Goal: Feedback & Contribution: Submit feedback/report problem

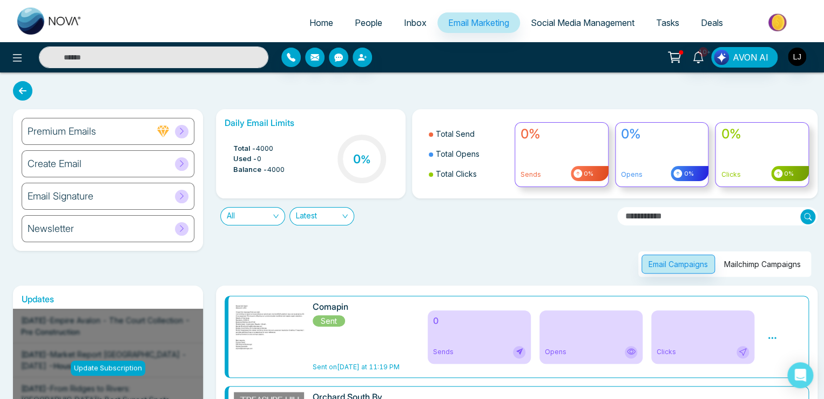
click at [547, 13] on link "Social Media Management" at bounding box center [582, 22] width 125 height 21
click at [553, 21] on span "Social Media Management" at bounding box center [583, 22] width 104 height 11
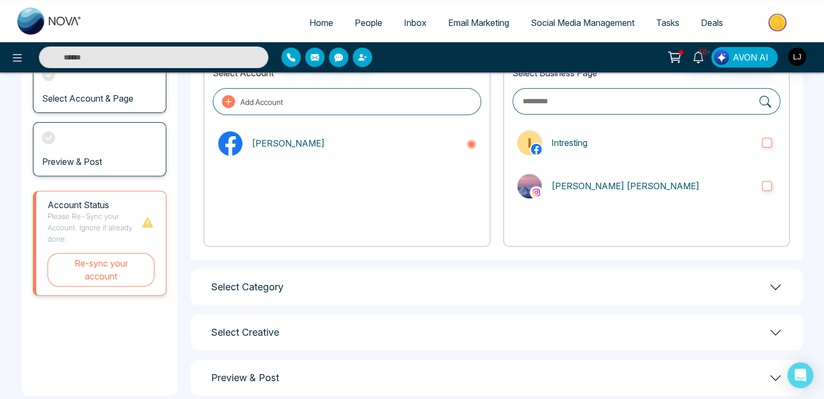
scroll to position [104, 0]
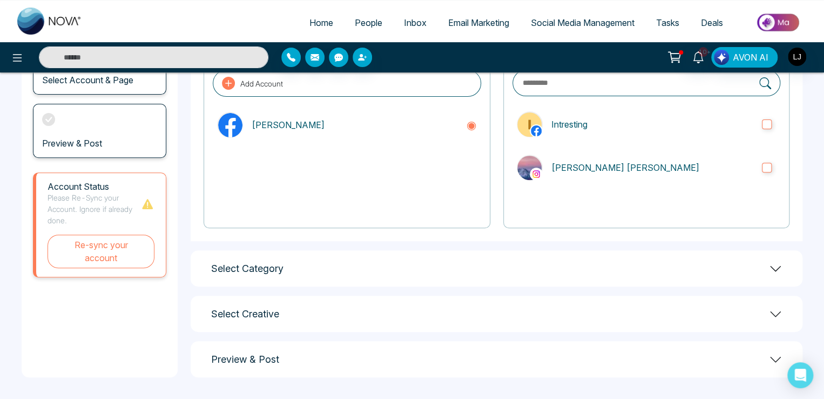
click at [765, 318] on div "Select Creative" at bounding box center [497, 313] width 612 height 36
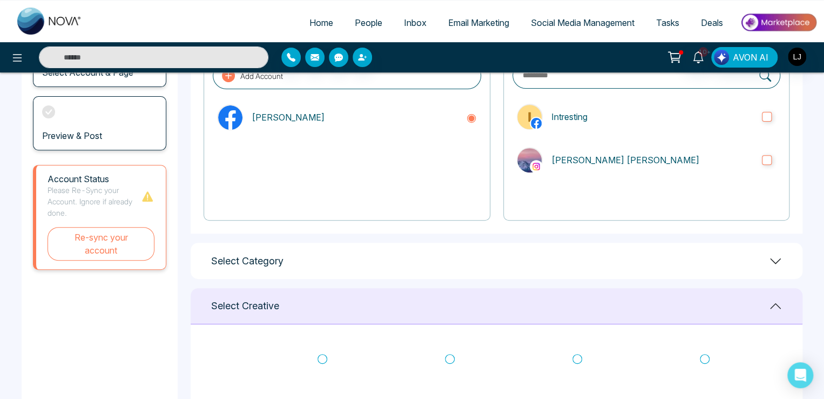
scroll to position [320, 0]
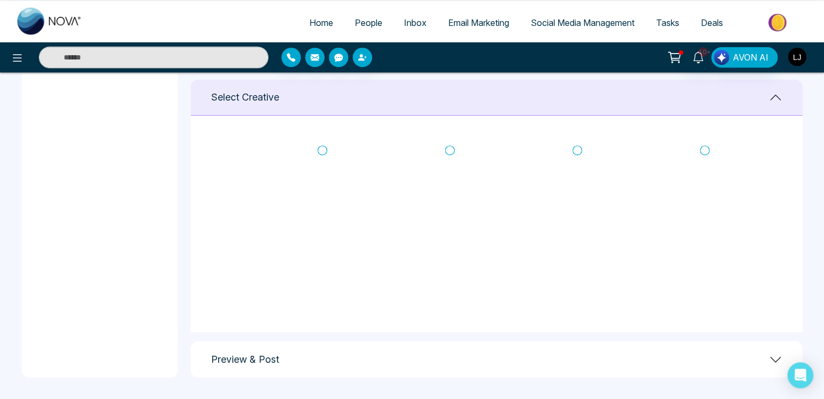
click at [797, 60] on img "button" at bounding box center [797, 57] width 18 height 18
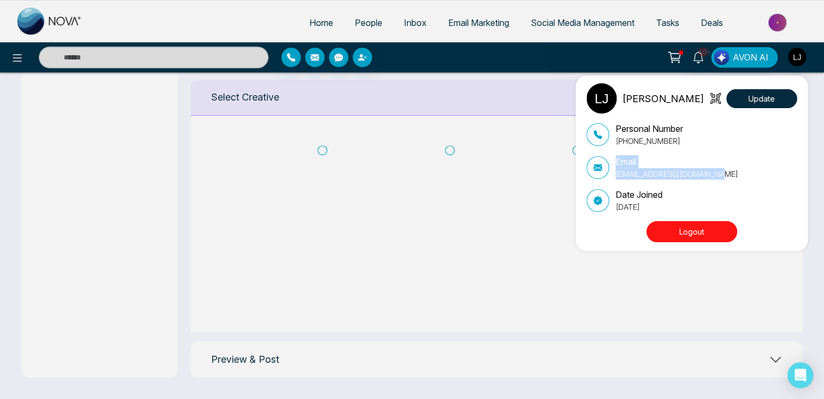
drag, startPoint x: 717, startPoint y: 173, endPoint x: 603, endPoint y: 164, distance: 114.9
click at [603, 164] on div "Email lokeshjoshi6454@gmail.com" at bounding box center [692, 167] width 211 height 24
copy div "Email lokeshjoshi6454@gmail.com"
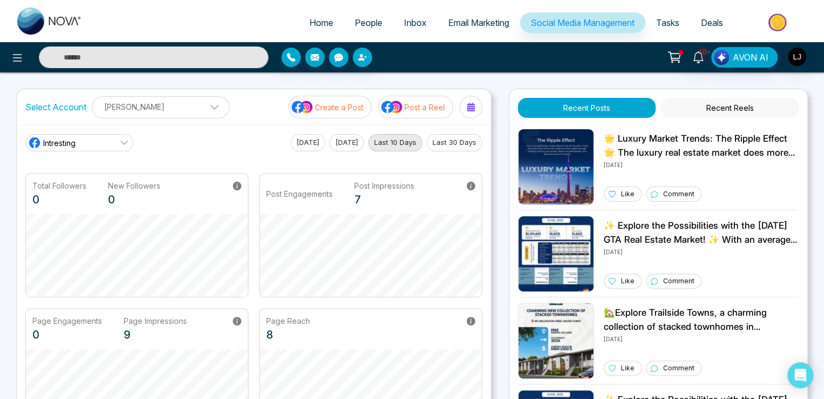
click at [428, 113] on button "Post a Reel" at bounding box center [415, 107] width 75 height 23
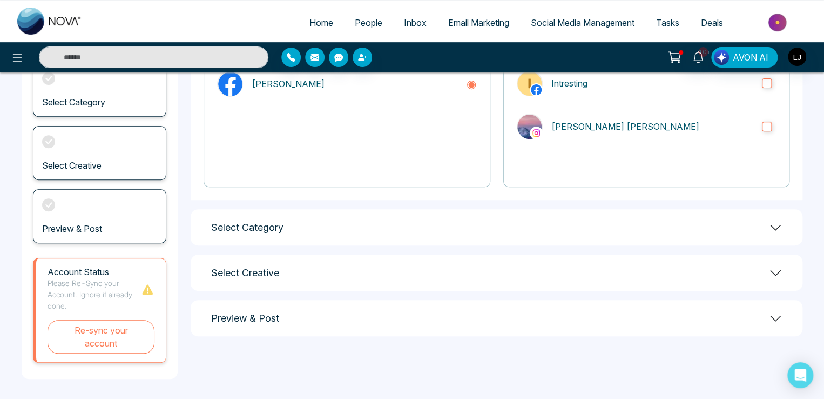
scroll to position [147, 0]
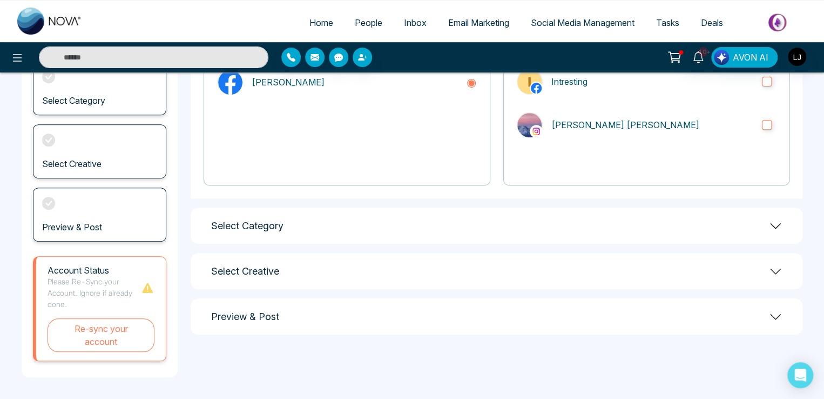
click at [624, 271] on div "Select Creative" at bounding box center [497, 271] width 612 height 36
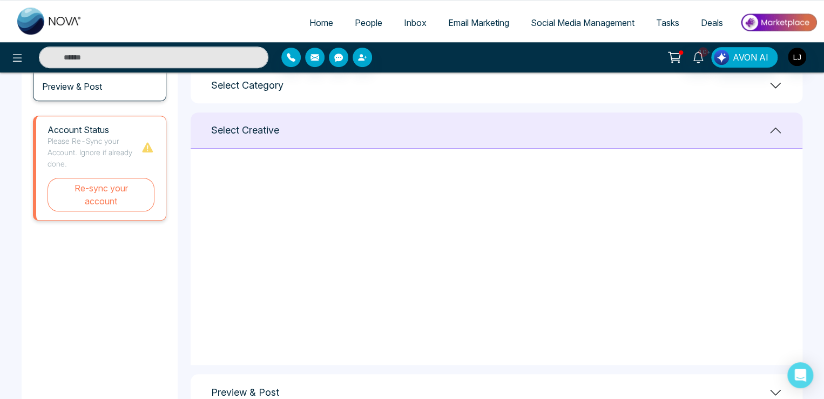
scroll to position [320, 0]
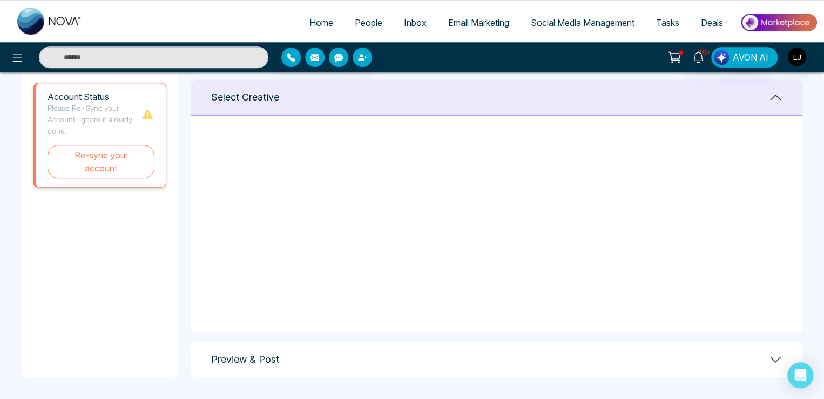
drag, startPoint x: 810, startPoint y: 58, endPoint x: 800, endPoint y: 58, distance: 9.7
click at [808, 58] on div "10+ AVON AI" at bounding box center [652, 57] width 331 height 21
click at [791, 58] on img "button" at bounding box center [797, 57] width 18 height 18
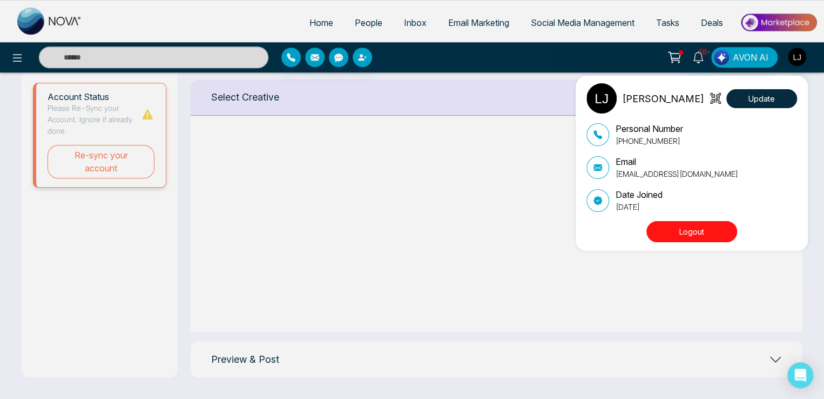
click at [682, 227] on button "Logout" at bounding box center [691, 231] width 91 height 21
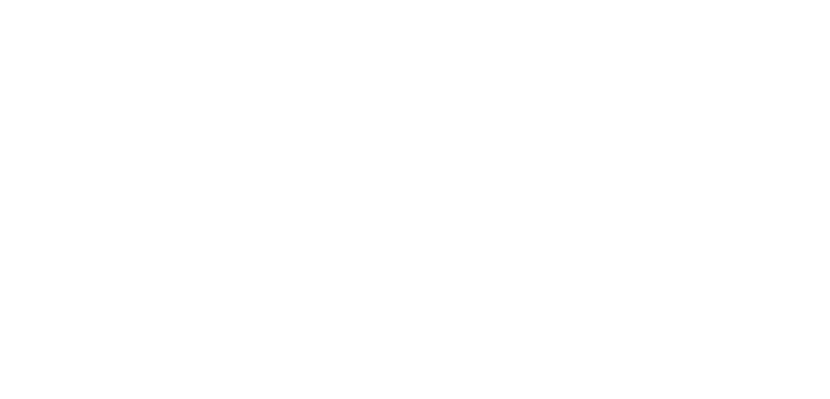
click at [246, 157] on body at bounding box center [415, 199] width 830 height 399
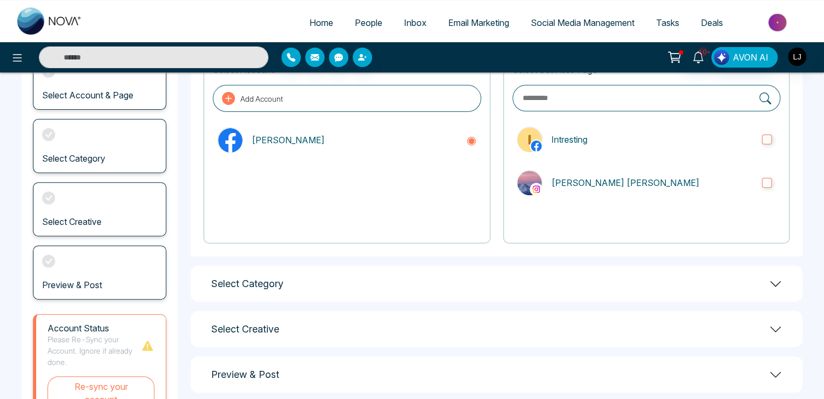
scroll to position [147, 0]
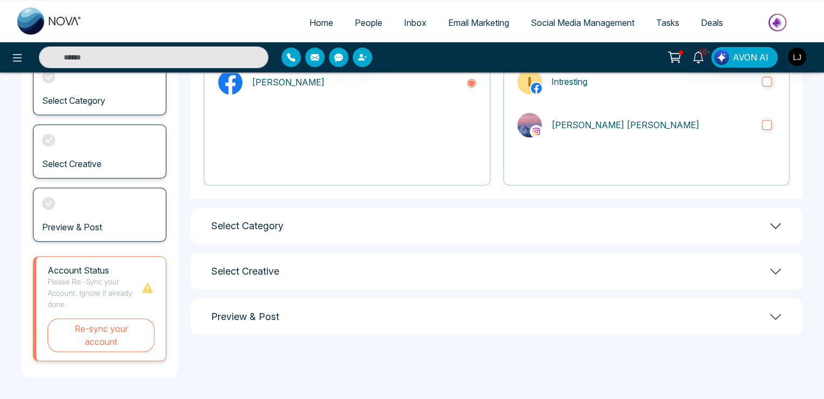
click at [469, 237] on div "Select Category" at bounding box center [497, 225] width 612 height 36
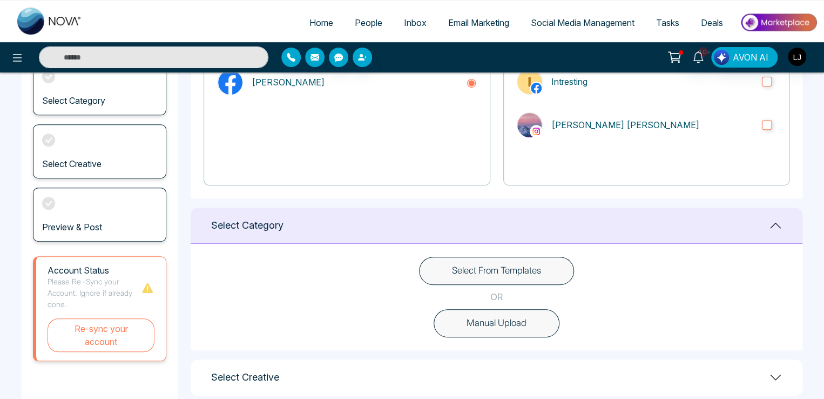
click at [486, 273] on button "Select From Templates" at bounding box center [496, 271] width 155 height 28
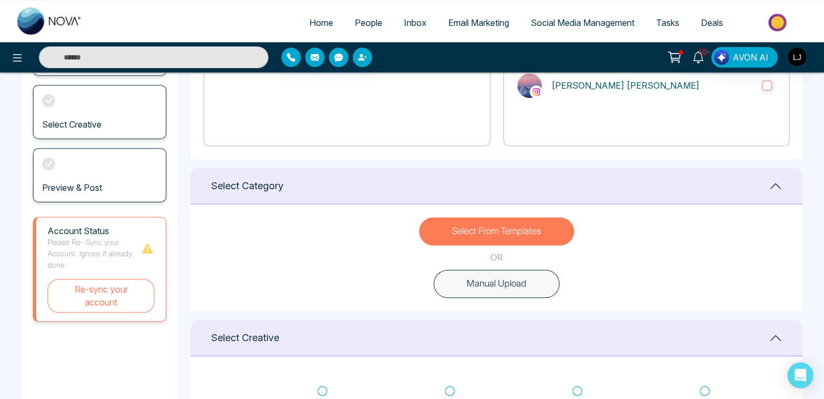
scroll to position [162, 0]
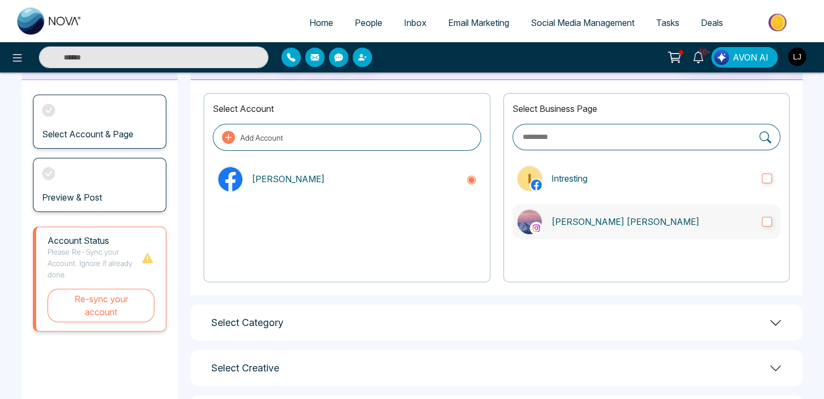
scroll to position [104, 0]
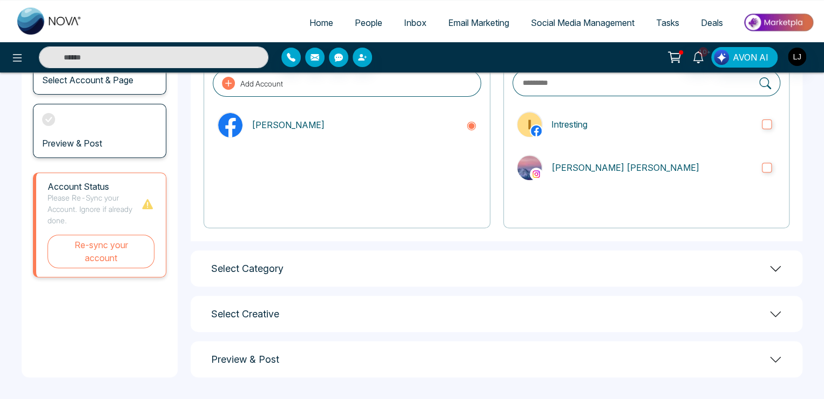
click at [397, 302] on div "Select Creative" at bounding box center [497, 313] width 612 height 36
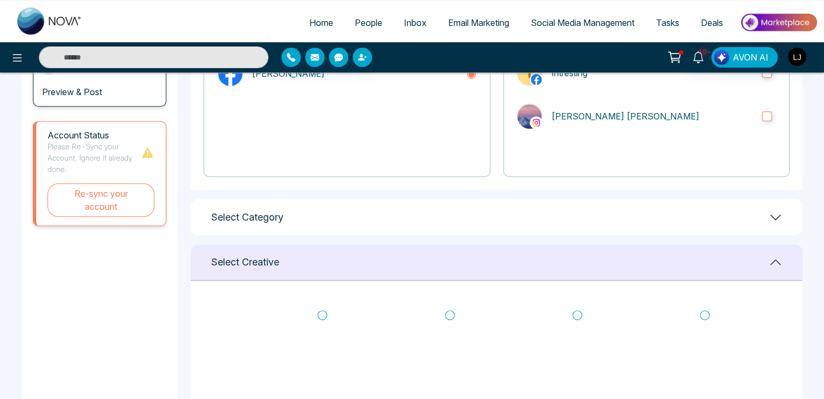
scroll to position [320, 0]
